Goal: Task Accomplishment & Management: Use online tool/utility

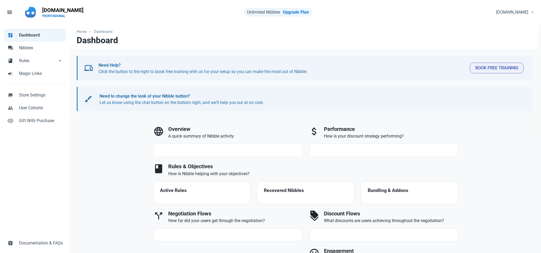
select select "7d"
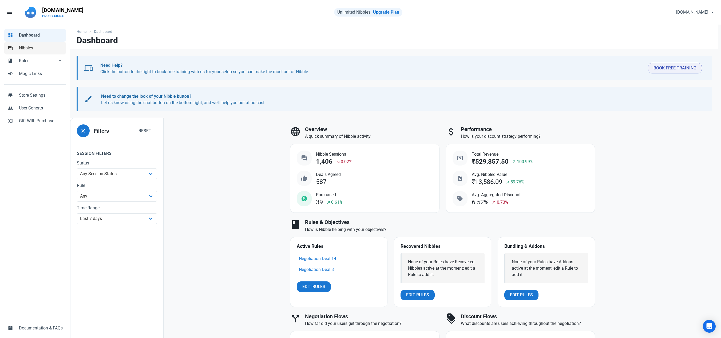
click at [38, 44] on link "forum Nibbles" at bounding box center [35, 48] width 62 height 13
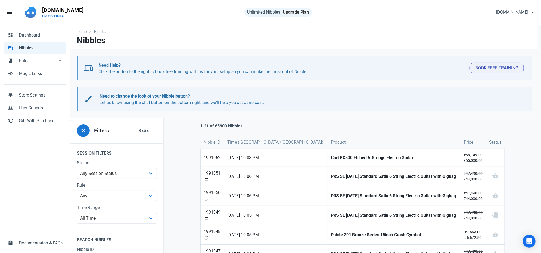
click at [297, 12] on link "Upgrade Plan" at bounding box center [296, 12] width 26 height 5
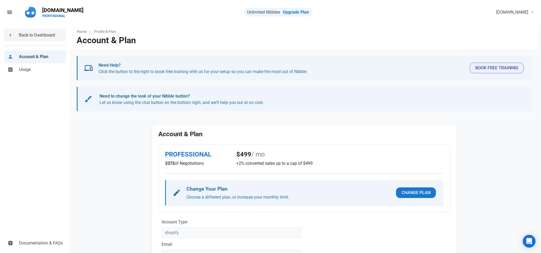
click at [50, 35] on span "Back to Dashboard" at bounding box center [41, 35] width 44 height 6
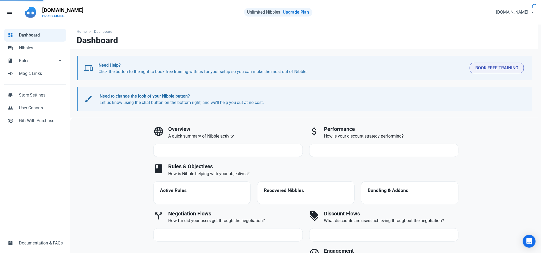
select select "7d"
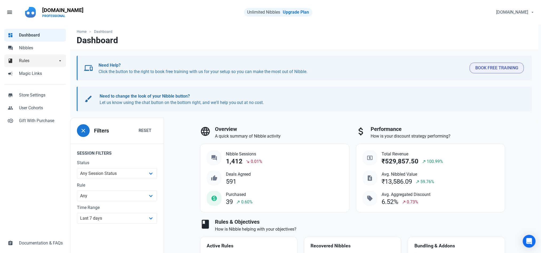
click at [41, 58] on span "Rules" at bounding box center [38, 61] width 38 height 6
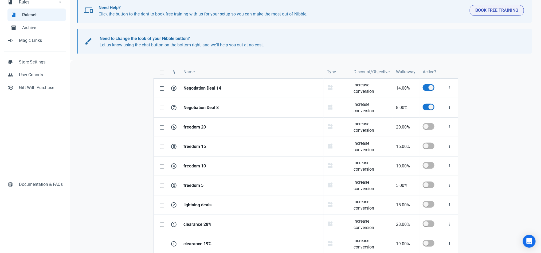
scroll to position [62, 0]
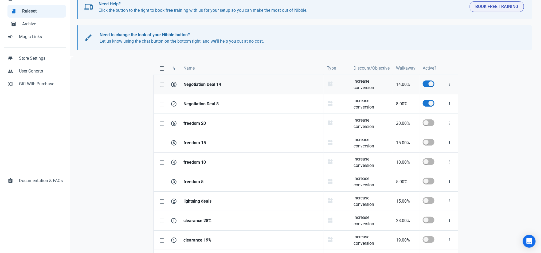
click at [213, 82] on strong "Negotiation Deal 14" at bounding box center [251, 84] width 137 height 6
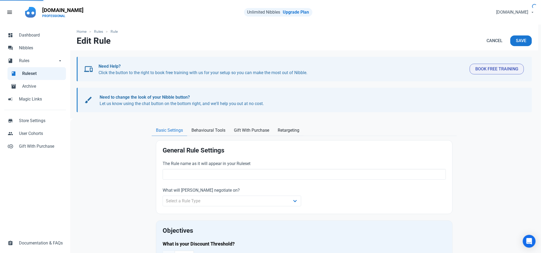
type input "Negotiation Deal 14"
select select "product_category"
type input "14.00"
radio input "true"
radio input "false"
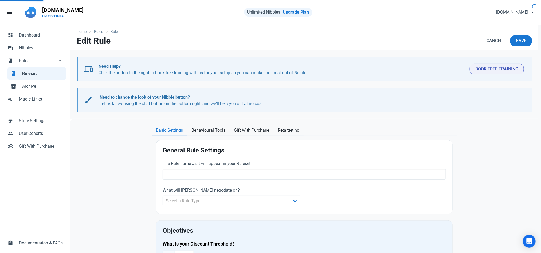
radio input "true"
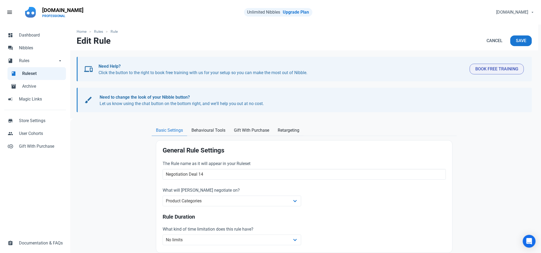
click at [35, 74] on span "Ruleset" at bounding box center [42, 73] width 41 height 6
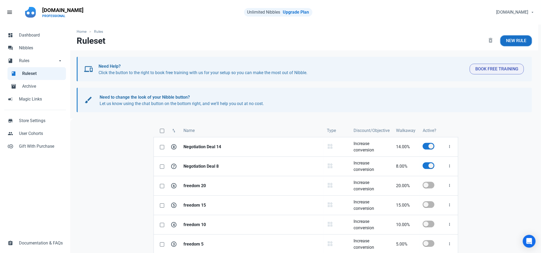
click at [521, 42] on span "New Rule" at bounding box center [516, 41] width 20 height 6
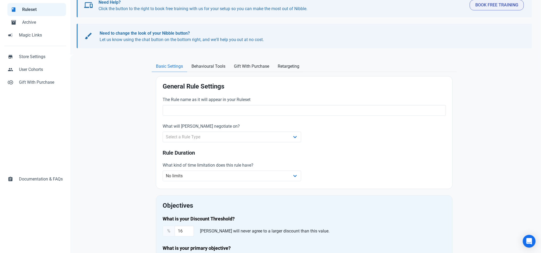
scroll to position [68, 0]
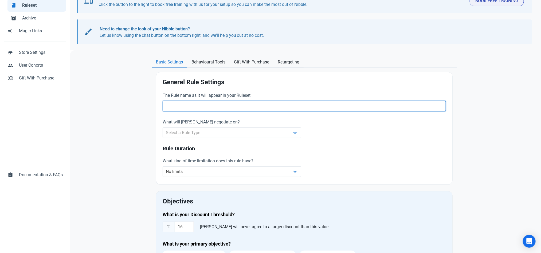
click at [285, 103] on input "text" at bounding box center [304, 106] width 283 height 11
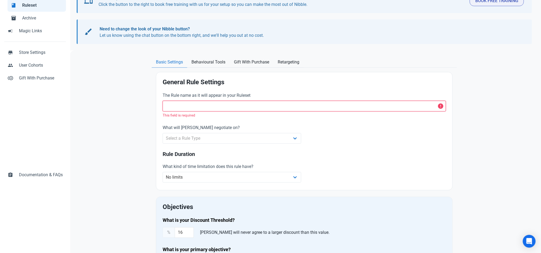
paste input "Negotiation Deal 14"
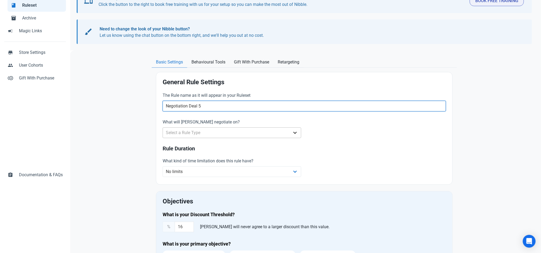
type input "Negotiation Deal 5"
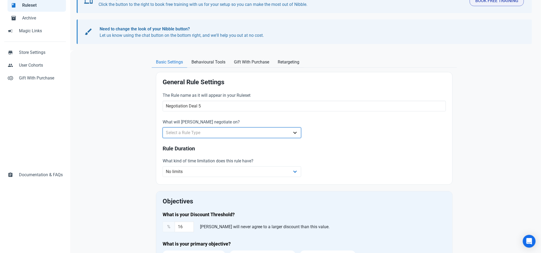
click at [229, 136] on select "Select a Rule Type Whole Store Individual Products Product Categories Cart" at bounding box center [232, 133] width 139 height 11
select select "product_category"
click at [163, 128] on select "Select a Rule Type Whole Store Individual Products Product Categories Cart" at bounding box center [232, 133] width 139 height 11
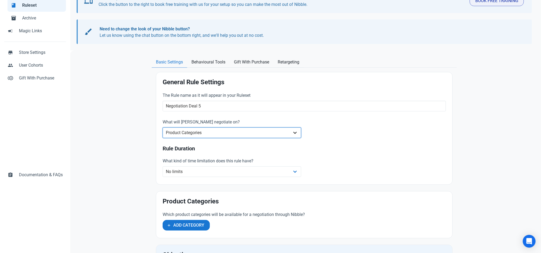
click at [214, 133] on select "Whole Store Individual Products Product Categories Cart" at bounding box center [232, 133] width 139 height 11
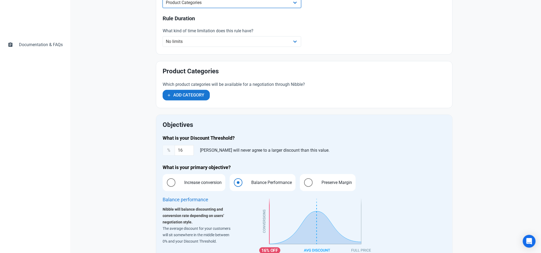
scroll to position [204, 0]
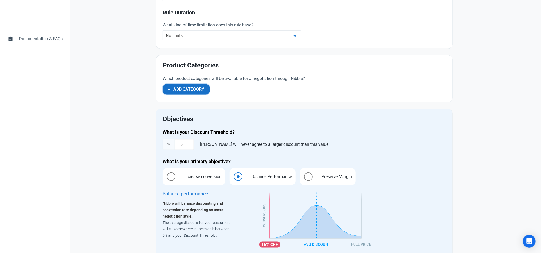
click at [195, 88] on span "Add Category" at bounding box center [188, 89] width 31 height 6
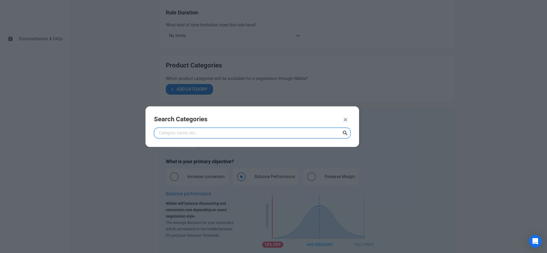
click at [230, 130] on input "text" at bounding box center [252, 133] width 196 height 11
paste input "https://admin.shopify.com/store/bajaao/collections/329220817075"
type input "https://admin.shopify.com/store/bajaao/collections/329220817075"
paste input "Nibble Lowest Price Collection - Discount - 5%"
type input "Nibble Lowest Price Collection - Discount - 5%"
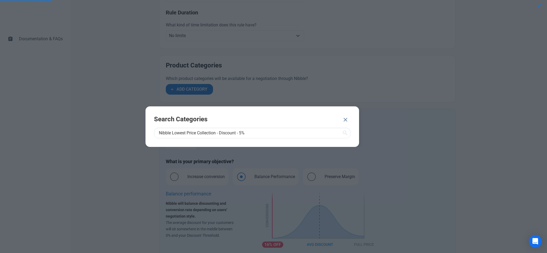
click at [344, 131] on icon at bounding box center [345, 133] width 6 height 10
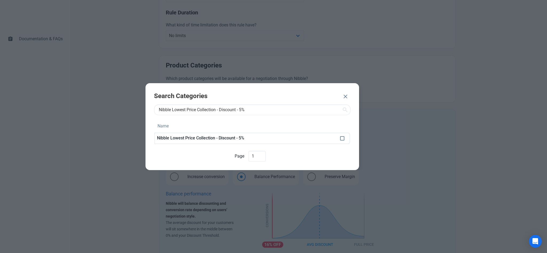
click at [338, 136] on td at bounding box center [344, 138] width 12 height 11
click at [342, 138] on span at bounding box center [342, 138] width 4 height 4
checkbox input "true"
click at [313, 92] on button "ADD 1 CATEGORY" at bounding box center [315, 97] width 46 height 11
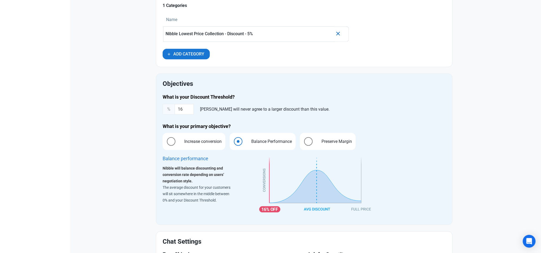
scroll to position [292, 0]
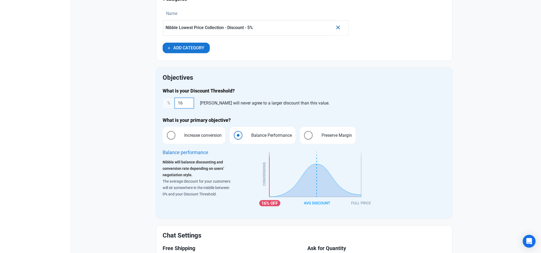
click at [184, 103] on input "16" at bounding box center [184, 103] width 19 height 11
type input "5"
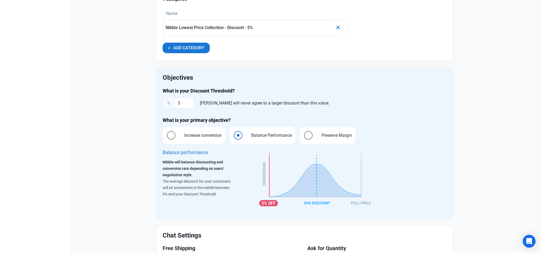
click at [494, 139] on div "Home Rules Rule New Rule Cancel Save devices Need Help? Click the button to the…" at bounding box center [304, 33] width 468 height 603
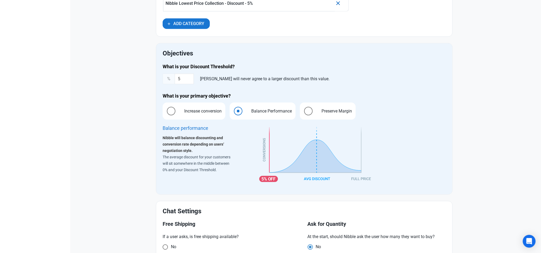
scroll to position [325, 0]
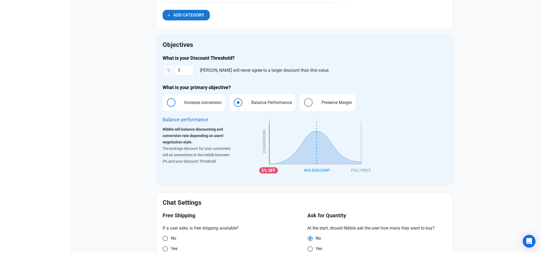
click at [187, 103] on span "Increase conversion" at bounding box center [202, 103] width 46 height 6
click at [166, 103] on input "Increase conversion" at bounding box center [164, 102] width 3 height 3
radio input "true"
radio input "false"
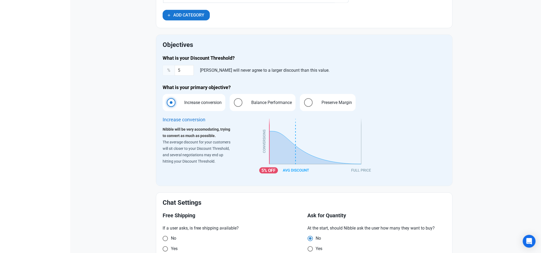
scroll to position [373, 0]
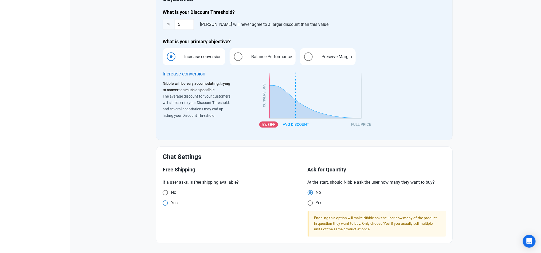
click at [170, 201] on span "Yes" at bounding box center [173, 203] width 10 height 5
click at [166, 202] on input "Yes" at bounding box center [164, 203] width 3 height 3
radio input "true"
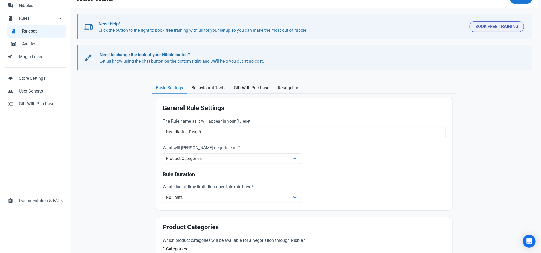
scroll to position [0, 0]
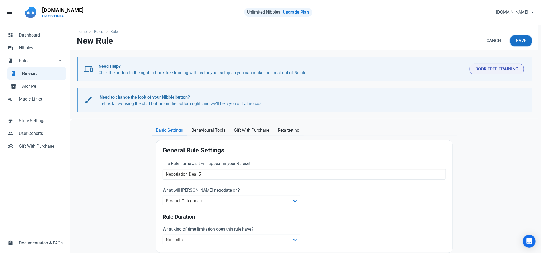
click at [521, 41] on span "Save" at bounding box center [521, 41] width 10 height 6
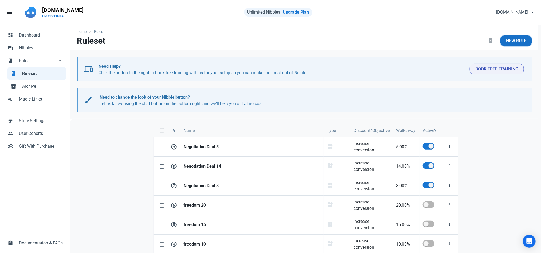
click at [524, 42] on span "New Rule" at bounding box center [516, 41] width 20 height 6
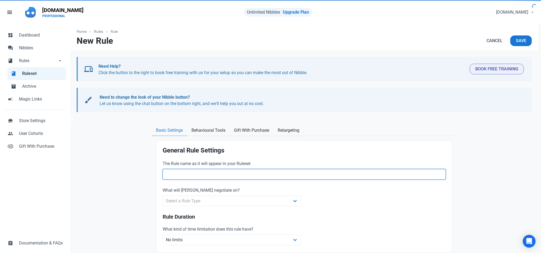
click at [235, 178] on input "text" at bounding box center [304, 174] width 283 height 11
paste input "Nibble Lowest Price Collection - Discount - 5%"
type input "Nibble Lowest Price Collection - Discount - 5%"
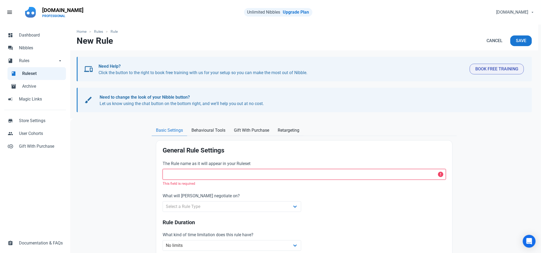
paste input "Negotiation Deal 14"
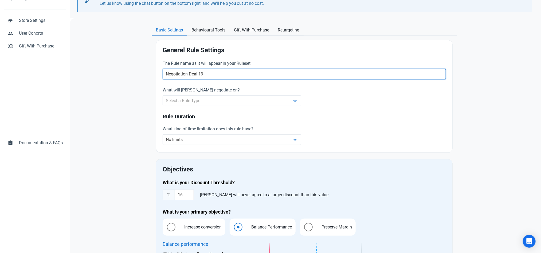
scroll to position [101, 0]
type input "Negotiation Deal 19"
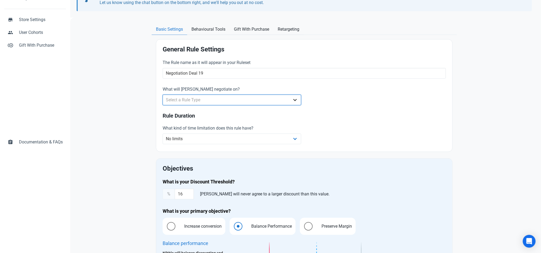
click at [284, 98] on select "Select a Rule Type Whole Store Individual Products Product Categories Cart" at bounding box center [232, 100] width 139 height 11
select select "product_category"
click at [163, 95] on select "Select a Rule Type Whole Store Individual Products Product Categories Cart" at bounding box center [232, 100] width 139 height 11
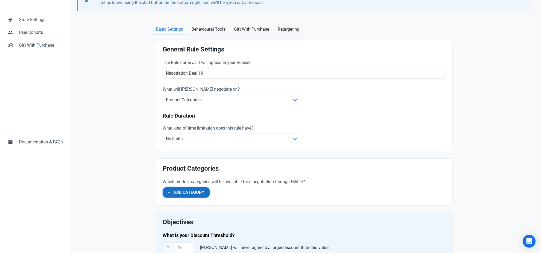
click at [191, 194] on span "Add Category" at bounding box center [188, 193] width 31 height 6
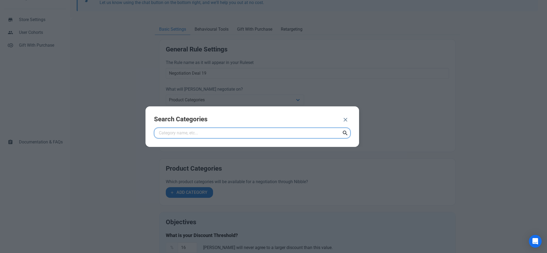
click at [217, 134] on input "text" at bounding box center [252, 133] width 196 height 11
paste input "Nibble Lowest Price Collection - Discount - 19%"
type input "Nibble Lowest Price Collection - Discount - 19%"
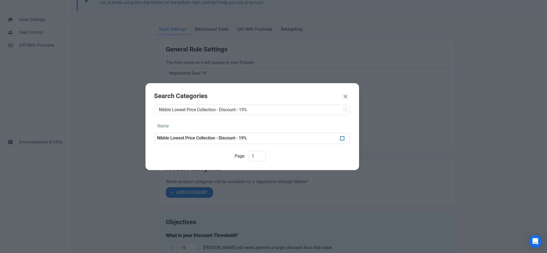
click at [340, 139] on span at bounding box center [342, 138] width 4 height 4
checkbox input "true"
click at [314, 95] on span "ADD 1 CATEGORY" at bounding box center [315, 97] width 34 height 6
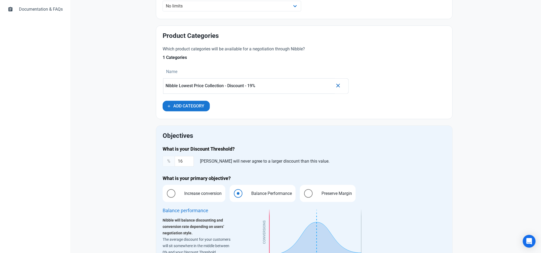
scroll to position [237, 0]
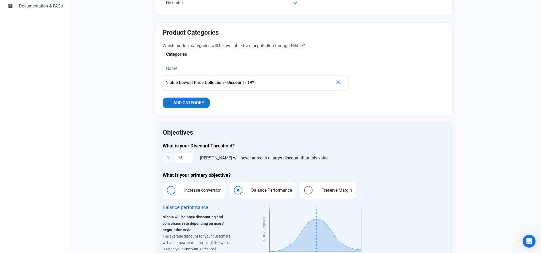
click at [205, 194] on span "Increase conversion" at bounding box center [202, 190] width 46 height 6
click at [166, 192] on input "Increase conversion" at bounding box center [164, 190] width 3 height 3
radio input "true"
radio input "false"
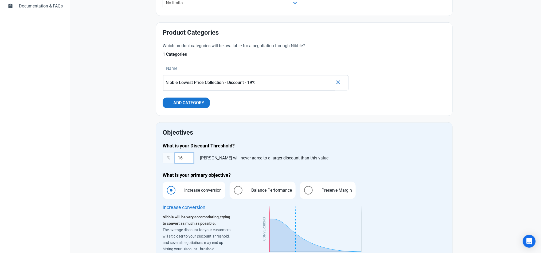
click at [184, 158] on input "16" at bounding box center [184, 158] width 19 height 11
type input "19"
click at [493, 145] on div "Home Rules Rule New Rule Cancel Save devices Need Help? Click the button to the…" at bounding box center [304, 88] width 468 height 603
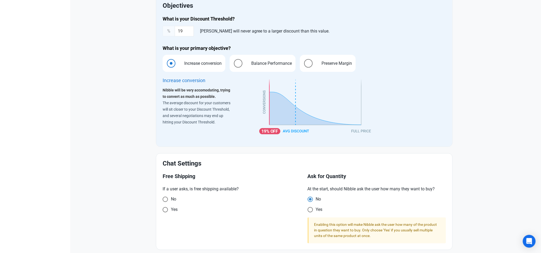
scroll to position [373, 0]
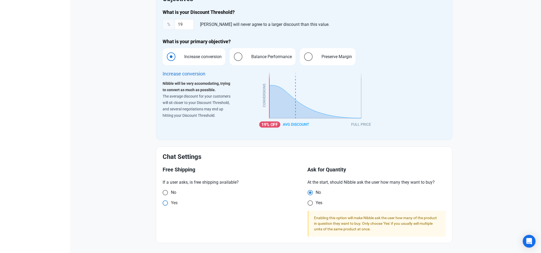
click at [175, 201] on span "Yes" at bounding box center [173, 203] width 10 height 5
click at [166, 202] on input "Yes" at bounding box center [164, 203] width 3 height 3
radio input "true"
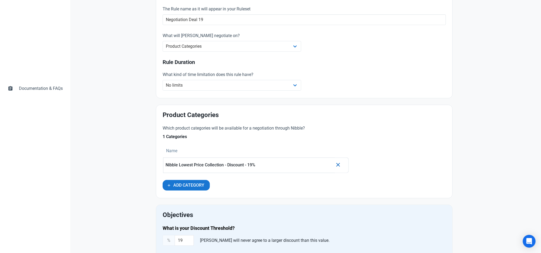
scroll to position [0, 0]
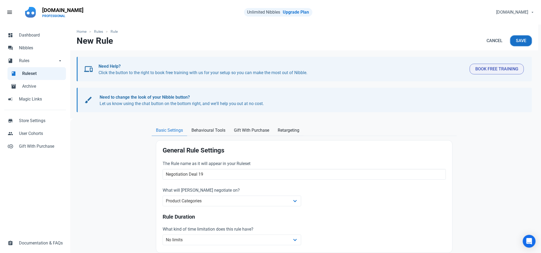
click at [520, 42] on span "Save" at bounding box center [521, 41] width 10 height 6
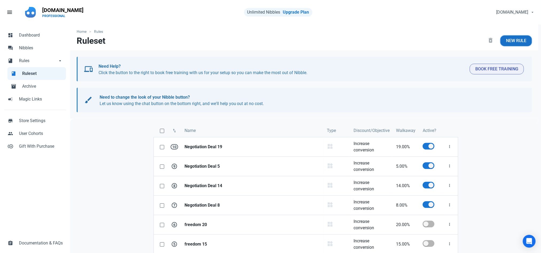
click at [518, 39] on span "New Rule" at bounding box center [516, 41] width 20 height 6
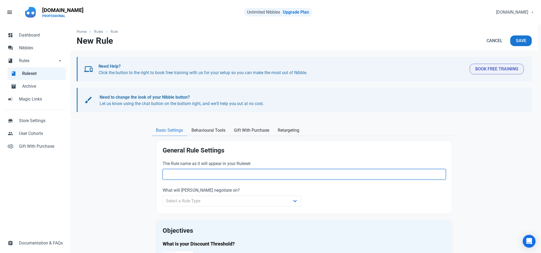
click at [258, 176] on input "text" at bounding box center [304, 174] width 283 height 11
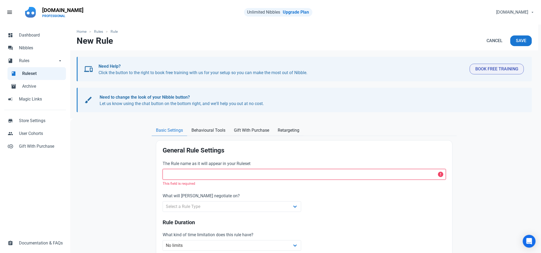
paste input "Negotiation Deal 14"
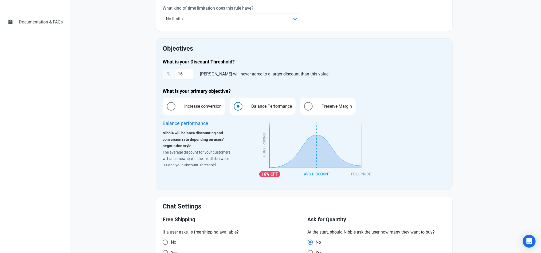
scroll to position [138, 0]
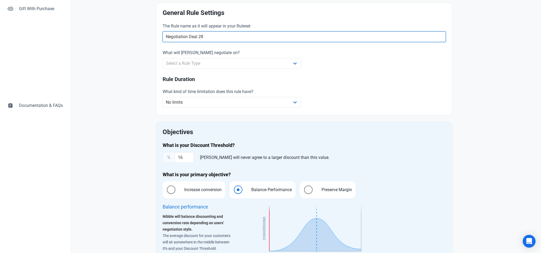
type input "Negotiation Deal 28"
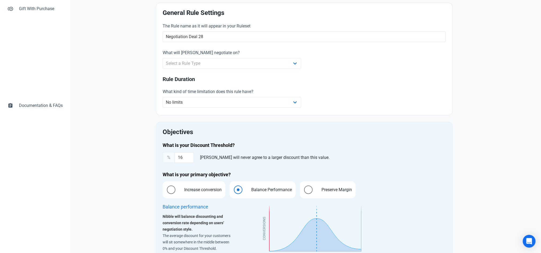
click at [277, 58] on div "What will Nibble negotiate on? Select a Rule Type Whole Store Individual Produc…" at bounding box center [232, 59] width 139 height 19
click at [277, 61] on select "Select a Rule Type Whole Store Individual Products Product Categories Cart" at bounding box center [232, 63] width 139 height 11
select select "product_category"
click at [163, 58] on select "Select a Rule Type Whole Store Individual Products Product Categories Cart" at bounding box center [232, 63] width 139 height 11
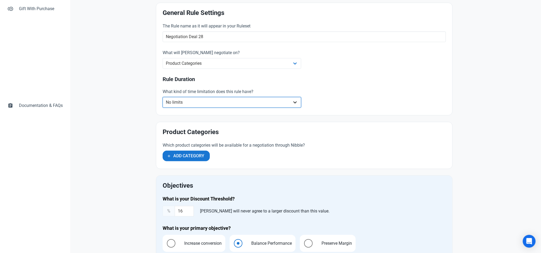
click at [197, 100] on select "No limits Date range Recurring date/time" at bounding box center [232, 102] width 139 height 11
click at [192, 156] on span "Add Category" at bounding box center [188, 156] width 31 height 6
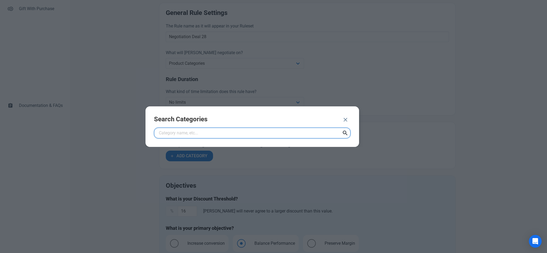
paste input "Nibble Lowest Price Collection - Discount - 28%"
click at [249, 135] on input "Nibble Lowest Price Collection - Discount - 28%" at bounding box center [252, 133] width 196 height 11
type input "Nibble Lowest Price Collection - Discount - 28%"
click at [346, 135] on icon at bounding box center [345, 133] width 6 height 10
click at [345, 132] on div "Search Categories Nibble Lowest Price Collection - Discount - 28%" at bounding box center [252, 127] width 214 height 41
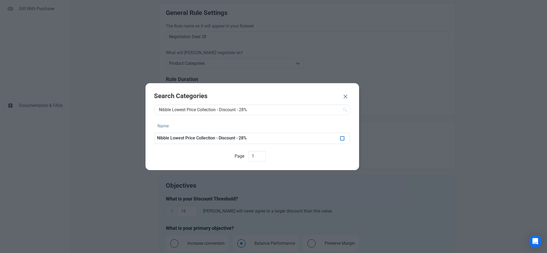
click at [341, 139] on span at bounding box center [342, 138] width 4 height 4
checkbox input "true"
click at [317, 95] on span "ADD 1 CATEGORY" at bounding box center [315, 97] width 34 height 6
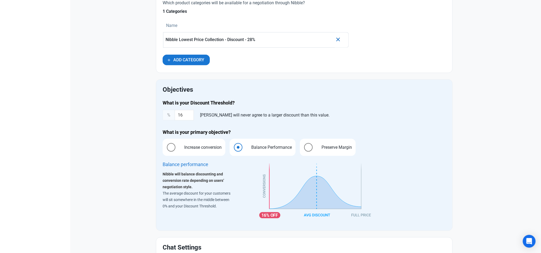
scroll to position [304, 0]
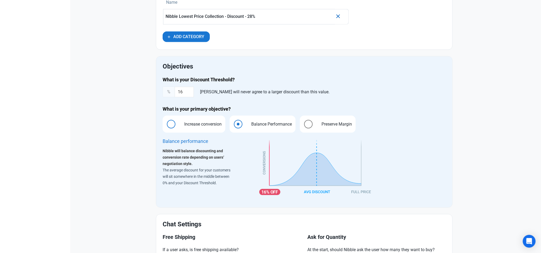
click at [212, 127] on span "Increase conversion" at bounding box center [202, 124] width 46 height 6
click at [166, 126] on input "Increase conversion" at bounding box center [164, 124] width 3 height 3
radio input "true"
radio input "false"
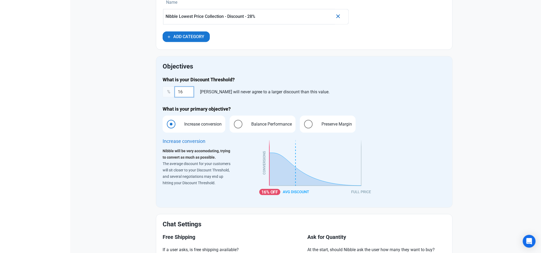
click at [184, 93] on input "16" at bounding box center [184, 92] width 19 height 11
type input "28"
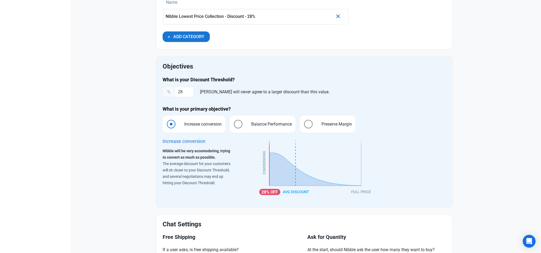
click at [492, 122] on div "Home Rules Rule New Rule Cancel Save devices Need Help? Click the button to the…" at bounding box center [304, 22] width 468 height 603
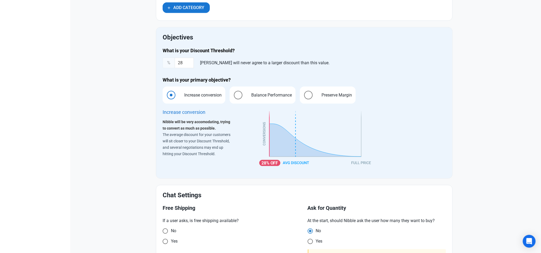
scroll to position [373, 0]
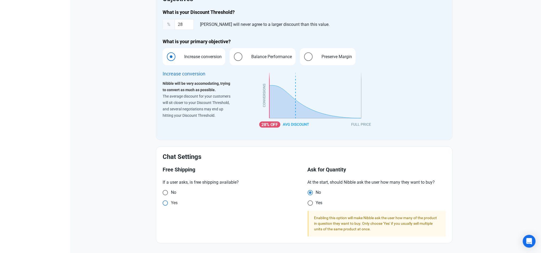
click at [173, 201] on span "Yes" at bounding box center [173, 203] width 10 height 5
click at [166, 202] on input "Yes" at bounding box center [164, 203] width 3 height 3
radio input "true"
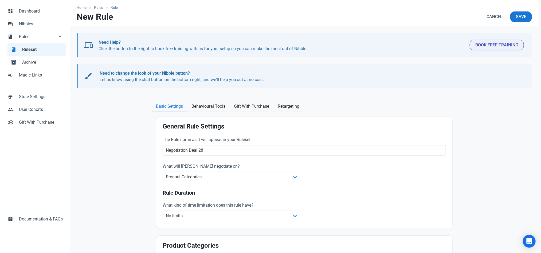
scroll to position [0, 0]
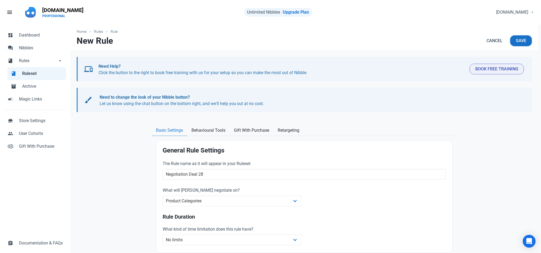
click at [525, 41] on span "Save" at bounding box center [521, 41] width 10 height 6
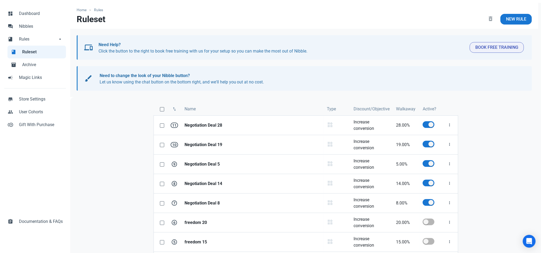
scroll to position [29, 0]
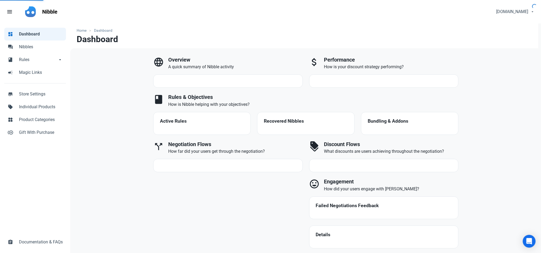
select select "7d"
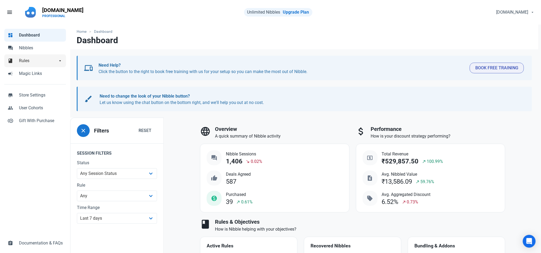
click at [43, 62] on span "Rules" at bounding box center [38, 61] width 38 height 6
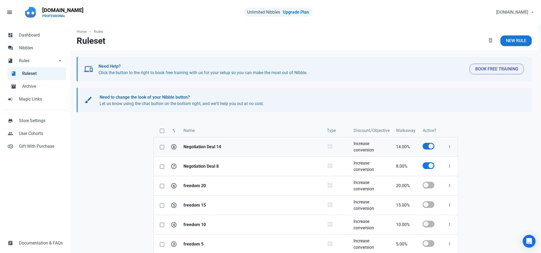
click at [196, 148] on strong "Negotiation Deal 14" at bounding box center [251, 147] width 137 height 6
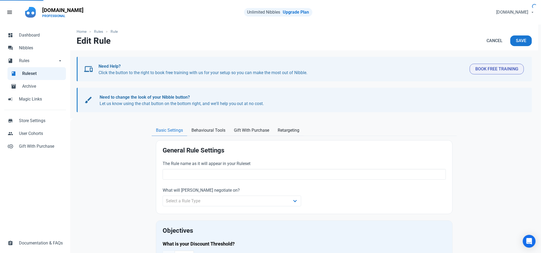
type input "Negotiation Deal 14"
select select "product_category"
type input "14.00"
radio input "true"
radio input "false"
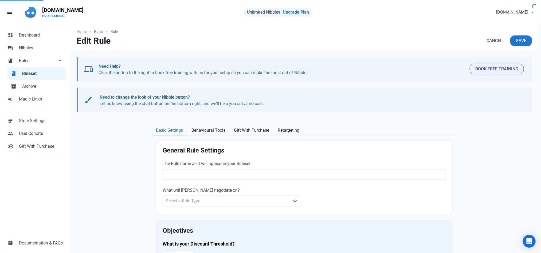
radio input "true"
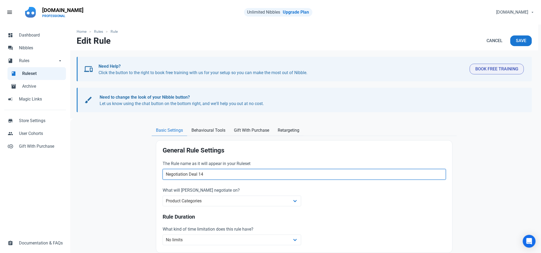
click at [297, 173] on input "Negotiation Deal 14" at bounding box center [304, 174] width 283 height 11
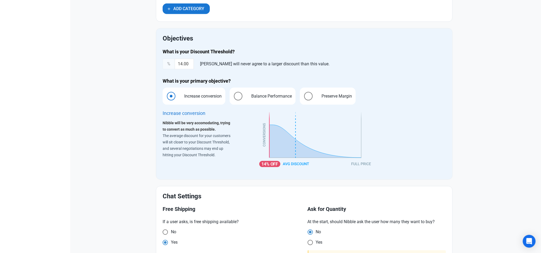
scroll to position [110, 0]
